Goal: Transaction & Acquisition: Purchase product/service

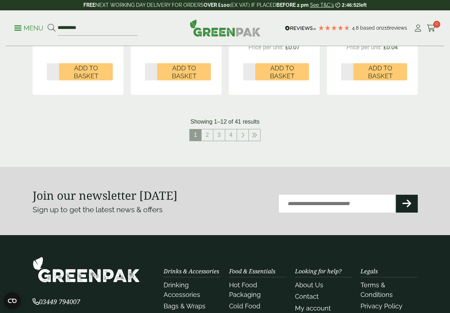
scroll to position [823, 0]
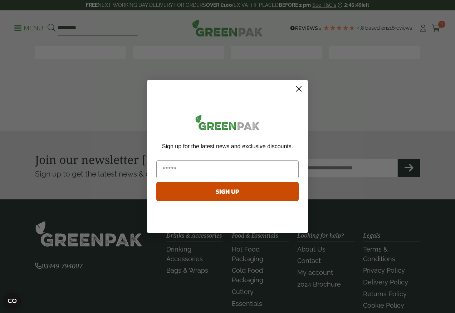
click at [300, 88] on icon "Close dialog" at bounding box center [299, 89] width 5 height 5
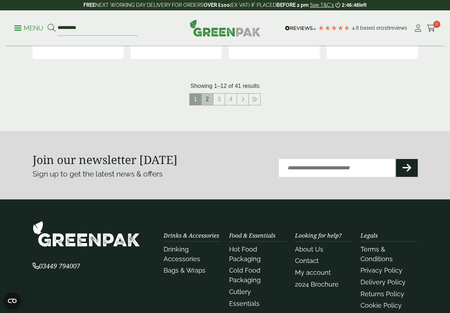
click at [210, 102] on link "2" at bounding box center [206, 99] width 11 height 11
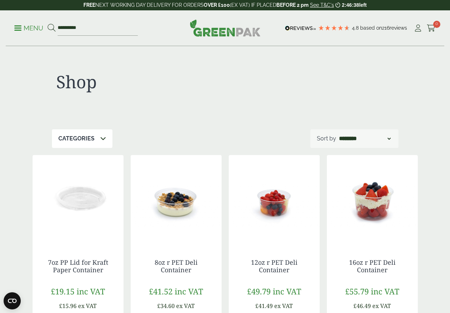
click at [87, 143] on div "Categories" at bounding box center [82, 139] width 60 height 19
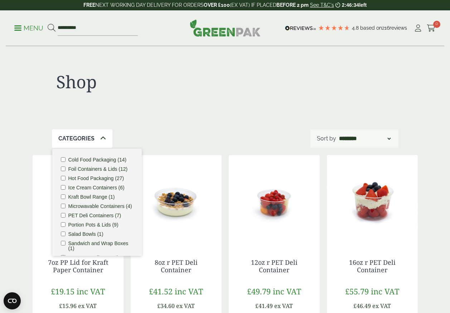
click at [60, 179] on ul "Cold Food Packaging (14) Foil Containers & Lids (12) Hot Food Packaging (27) Ic…" at bounding box center [96, 202] width 89 height 107
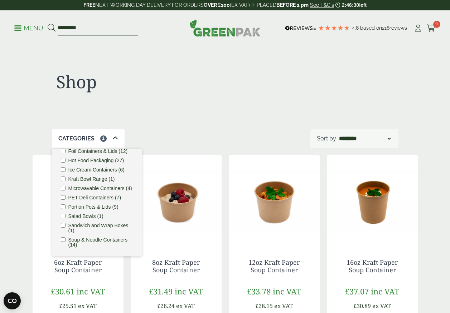
click at [306, 115] on div "Shop" at bounding box center [225, 88] width 346 height 83
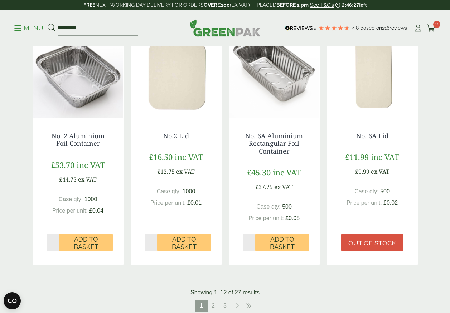
scroll to position [680, 0]
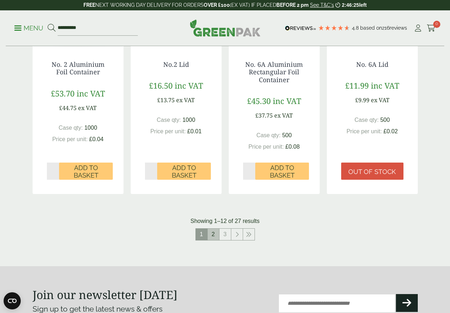
click at [214, 233] on link "2" at bounding box center [213, 234] width 11 height 11
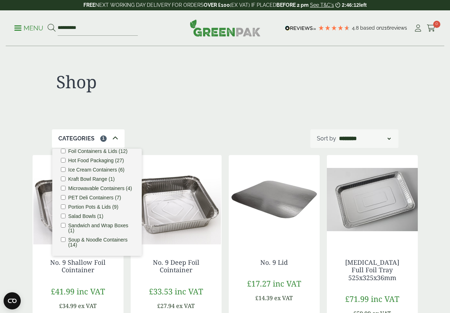
click at [157, 121] on div "Shop" at bounding box center [225, 88] width 346 height 83
click at [112, 136] on icon at bounding box center [115, 139] width 6 height 6
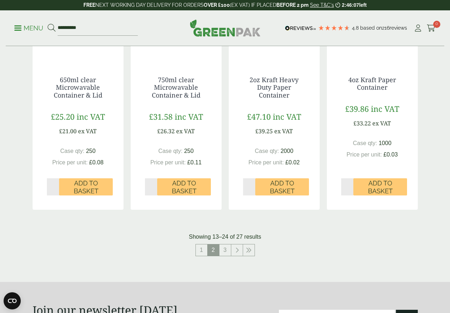
scroll to position [716, 0]
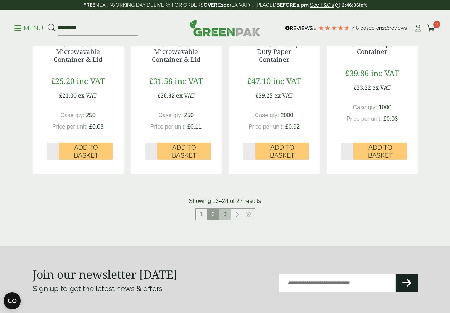
click at [226, 216] on link "3" at bounding box center [224, 214] width 11 height 11
